Goal: Information Seeking & Learning: Learn about a topic

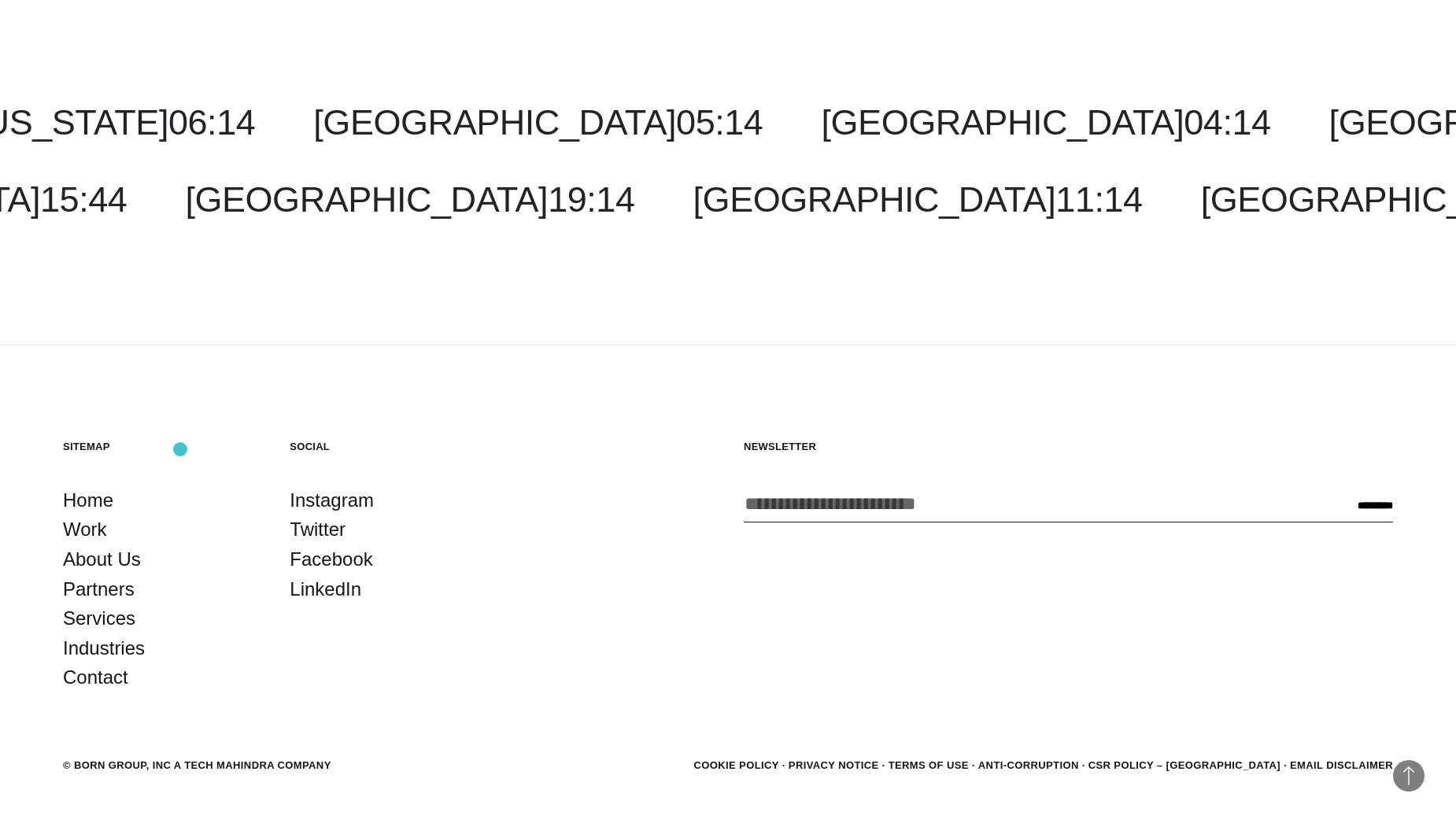
scroll to position [5493, 0]
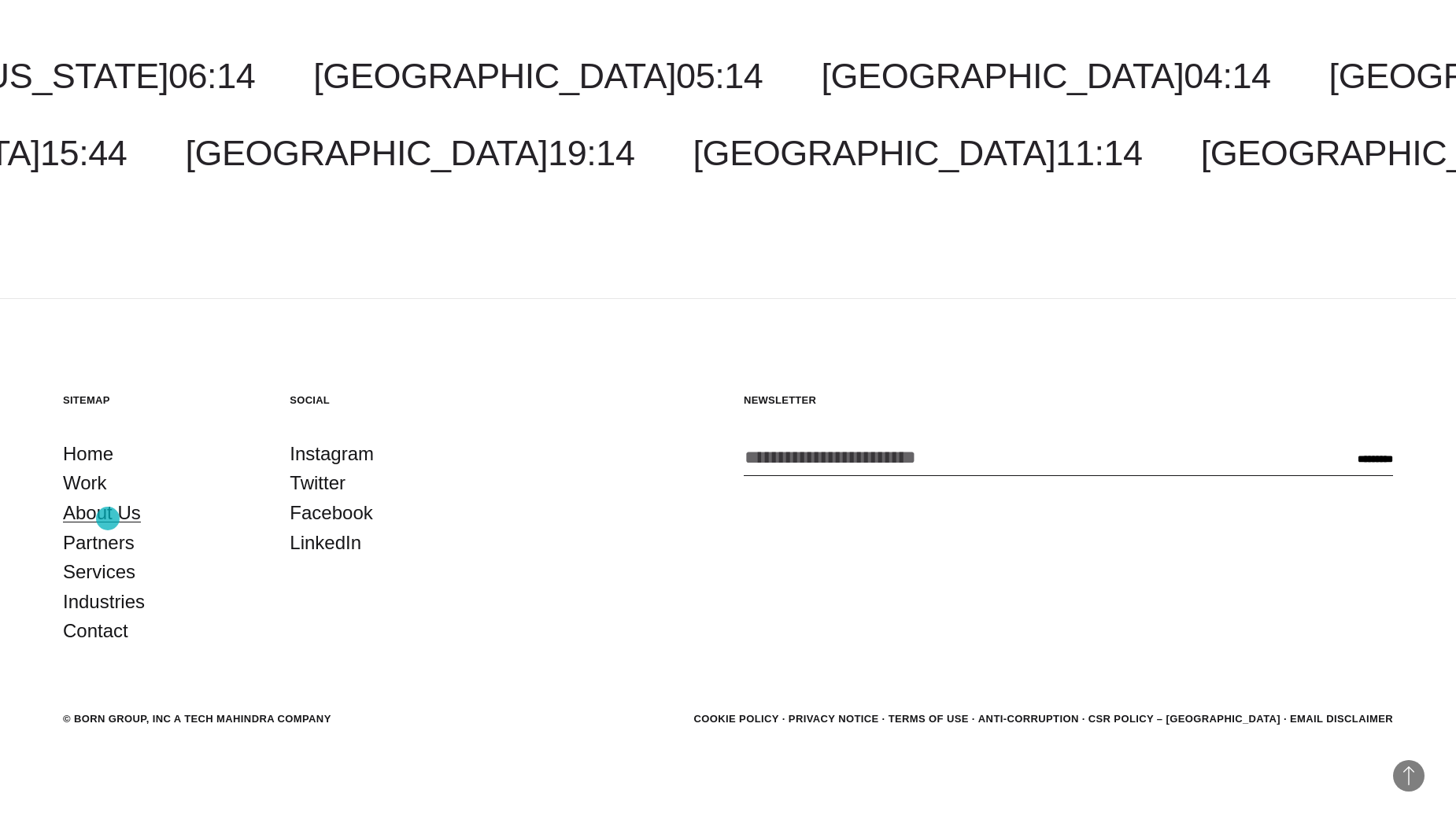
click at [108, 519] on link "About Us" at bounding box center [102, 513] width 78 height 30
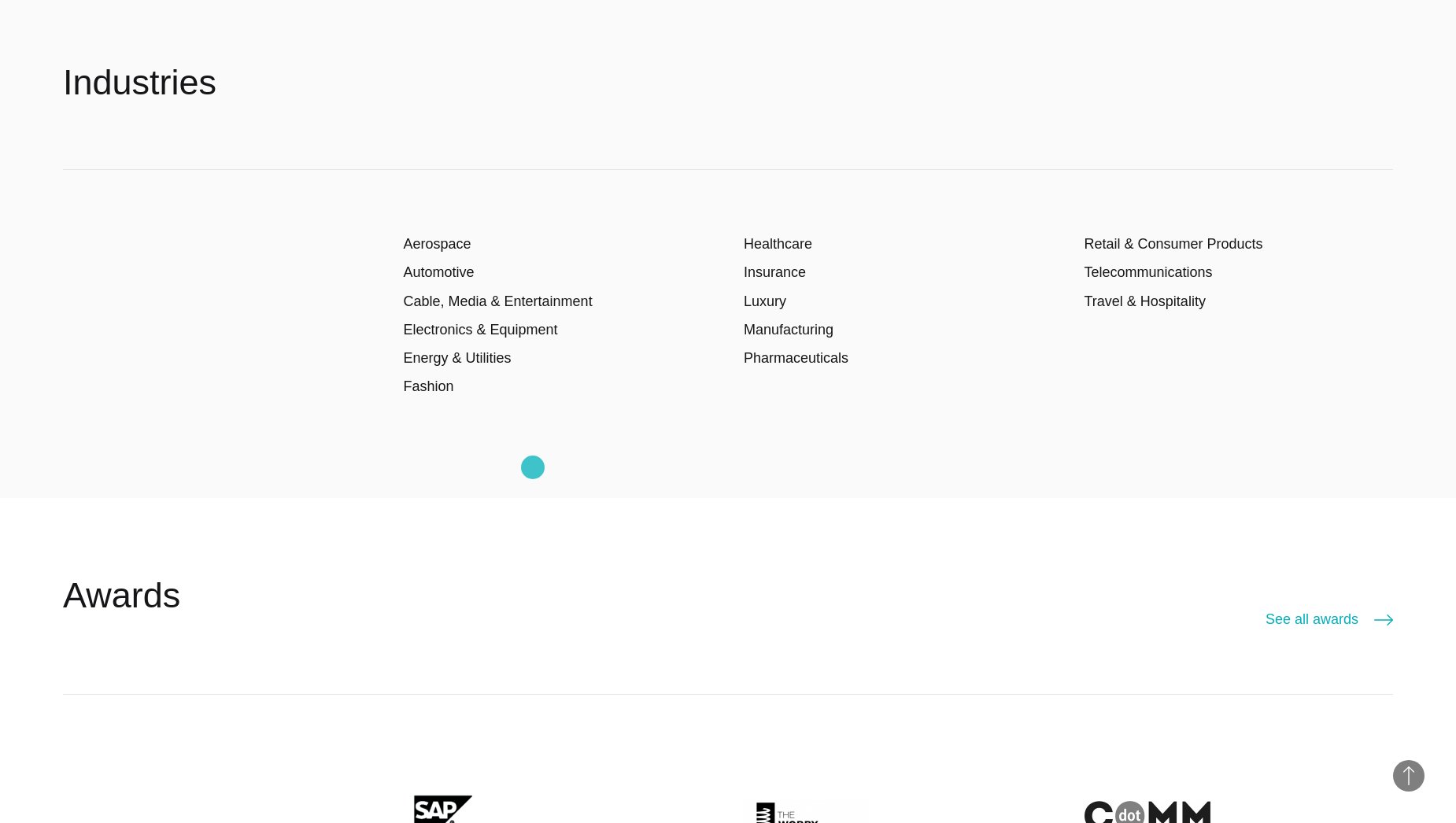
scroll to position [3306, 0]
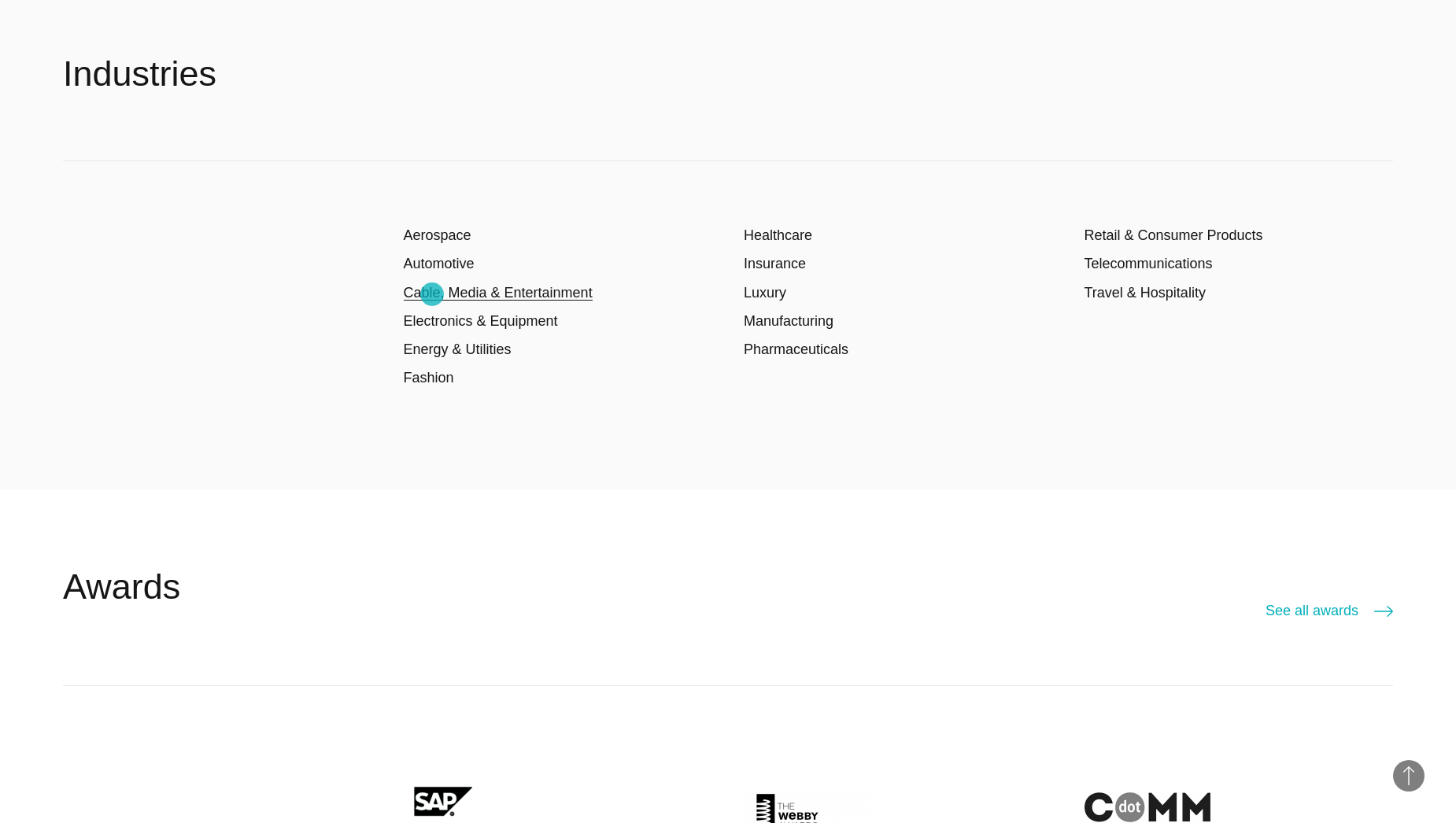
click at [432, 294] on link "Cable, Media & Entertainment" at bounding box center [498, 293] width 189 height 16
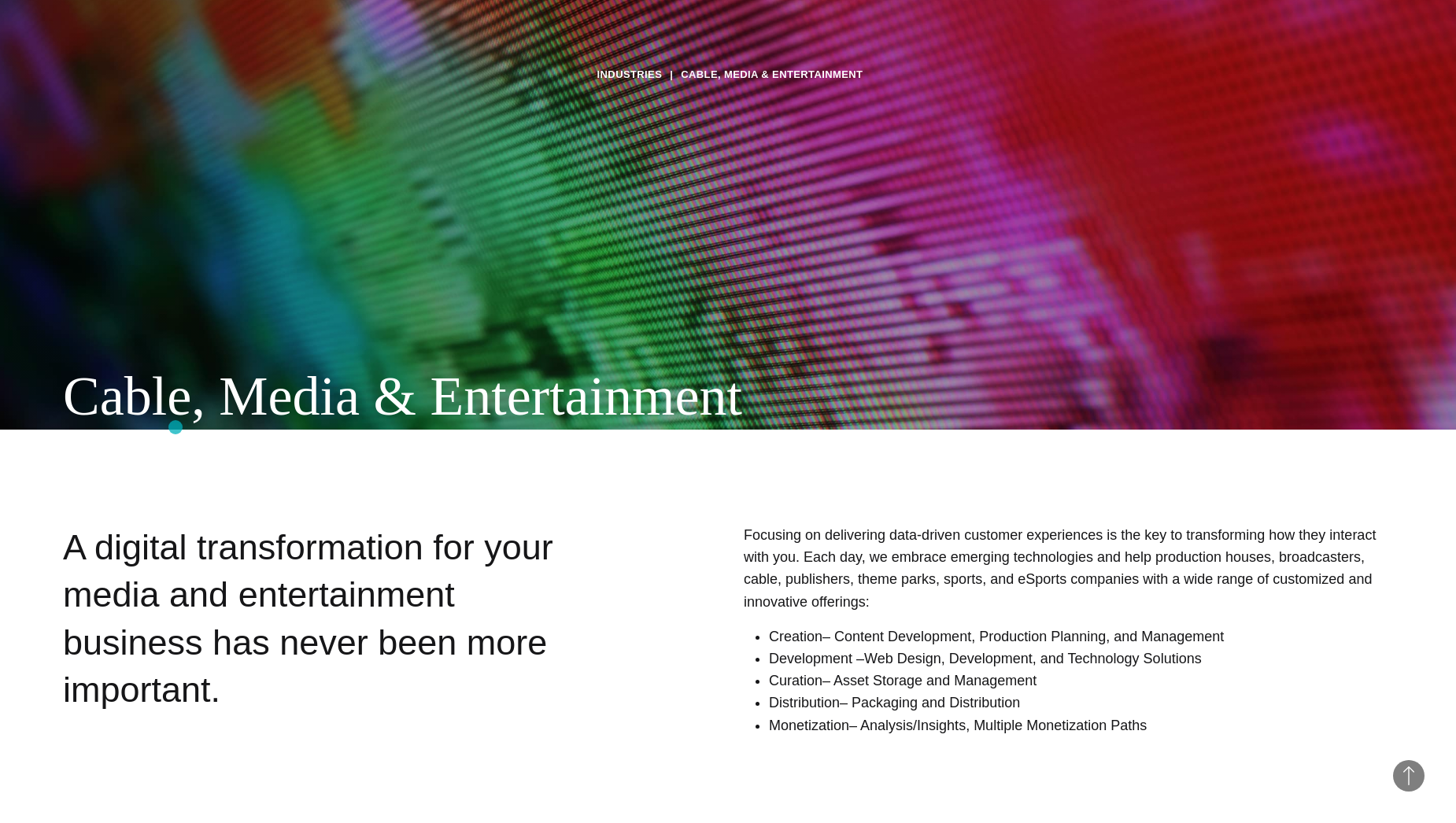
scroll to position [473, 0]
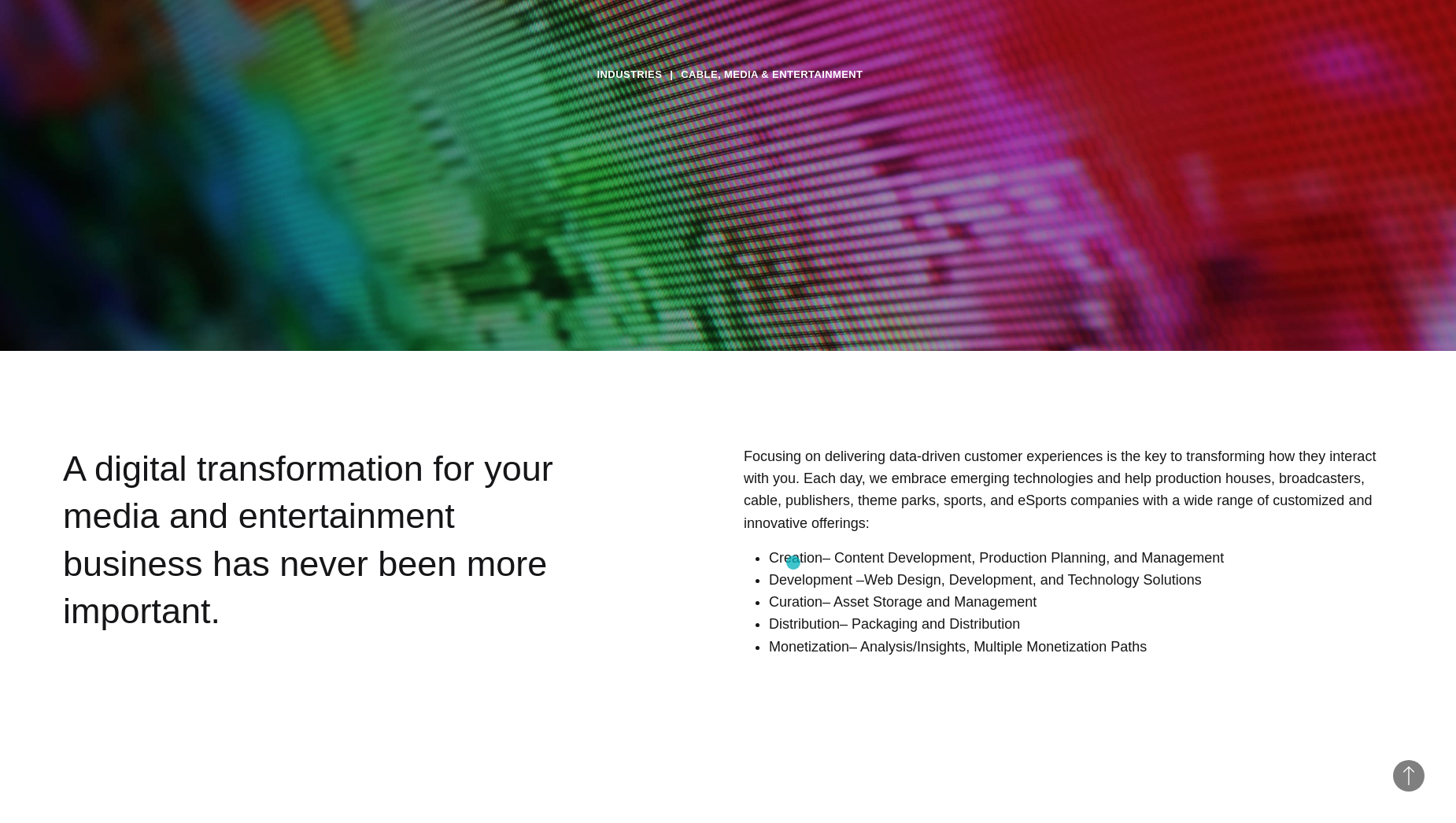
click at [793, 563] on strong "Creation" at bounding box center [796, 558] width 54 height 16
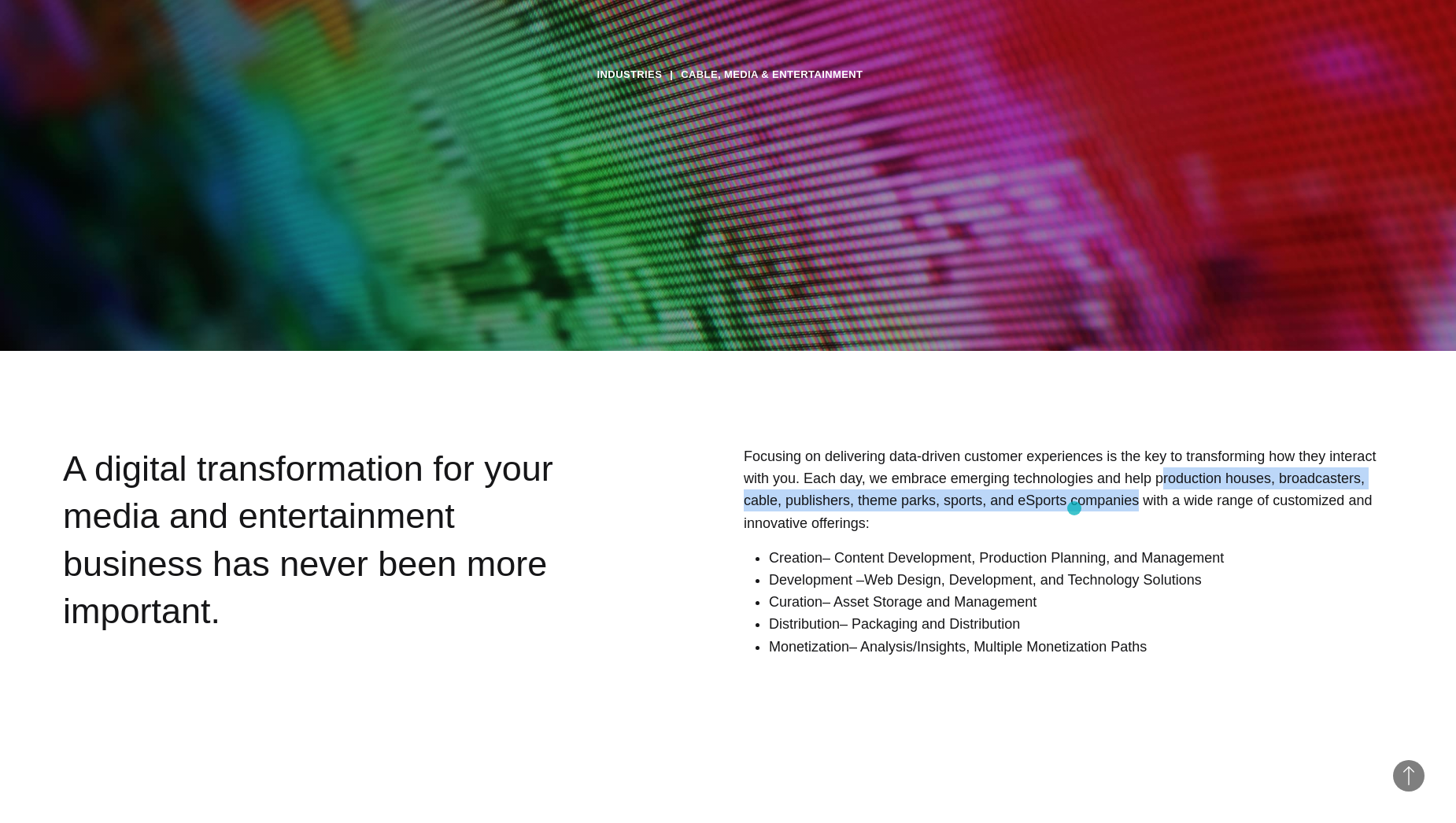
drag, startPoint x: 1109, startPoint y: 482, endPoint x: 1074, endPoint y: 508, distance: 43.6
click at [1074, 508] on p "Focusing on delivering data-driven customer experiences is the key to transform…" at bounding box center [1068, 490] width 649 height 89
copy p "roduction houses, broadcasters, cable, publishers, theme parks, sports, and eSp…"
